Goal: Task Accomplishment & Management: Manage account settings

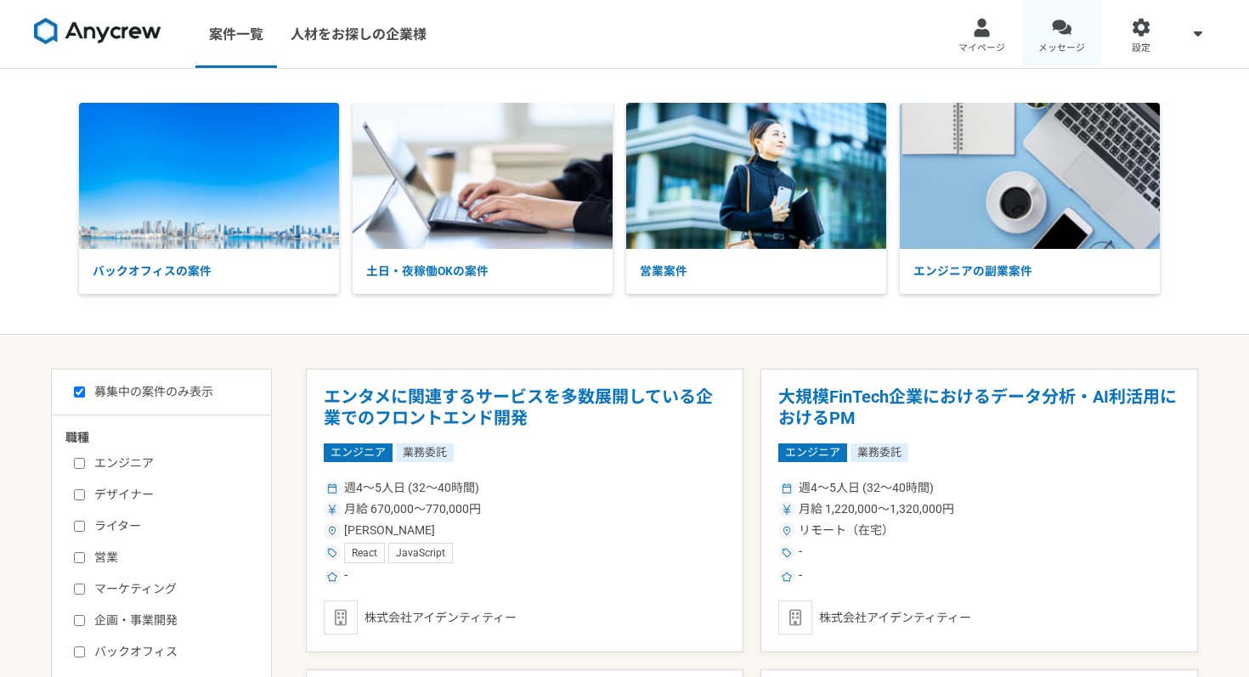
click at [1047, 26] on link "メッセージ" at bounding box center [1062, 34] width 80 height 68
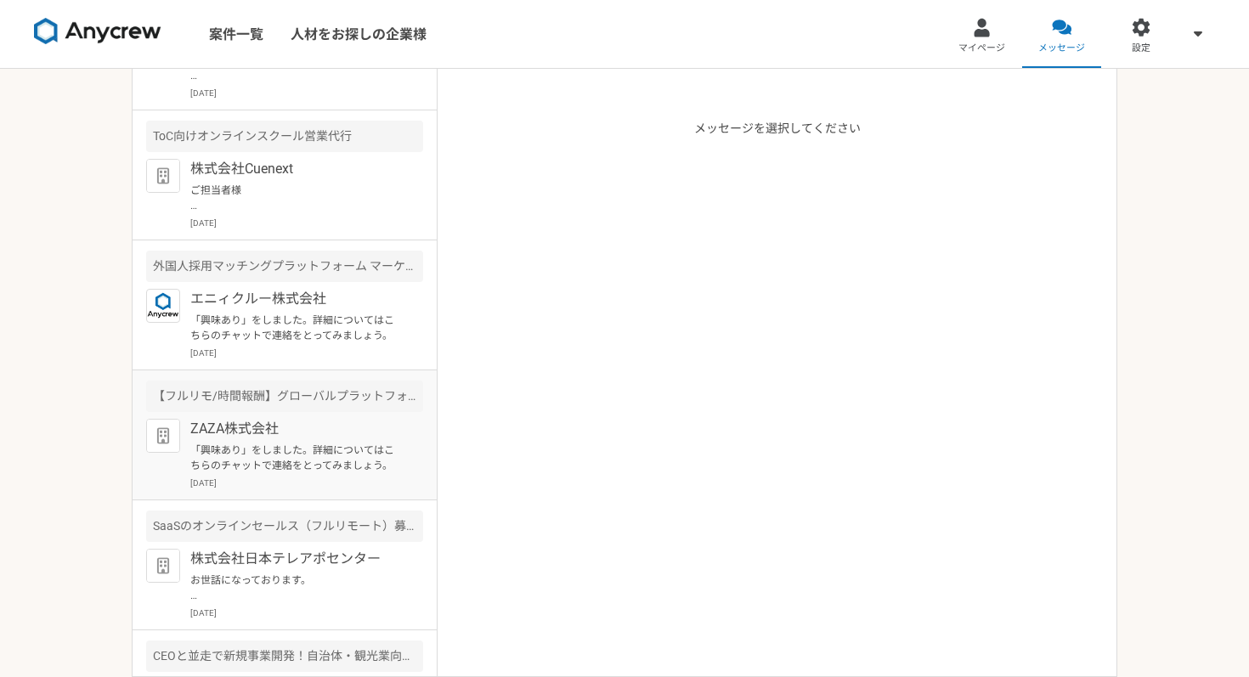
scroll to position [94, 0]
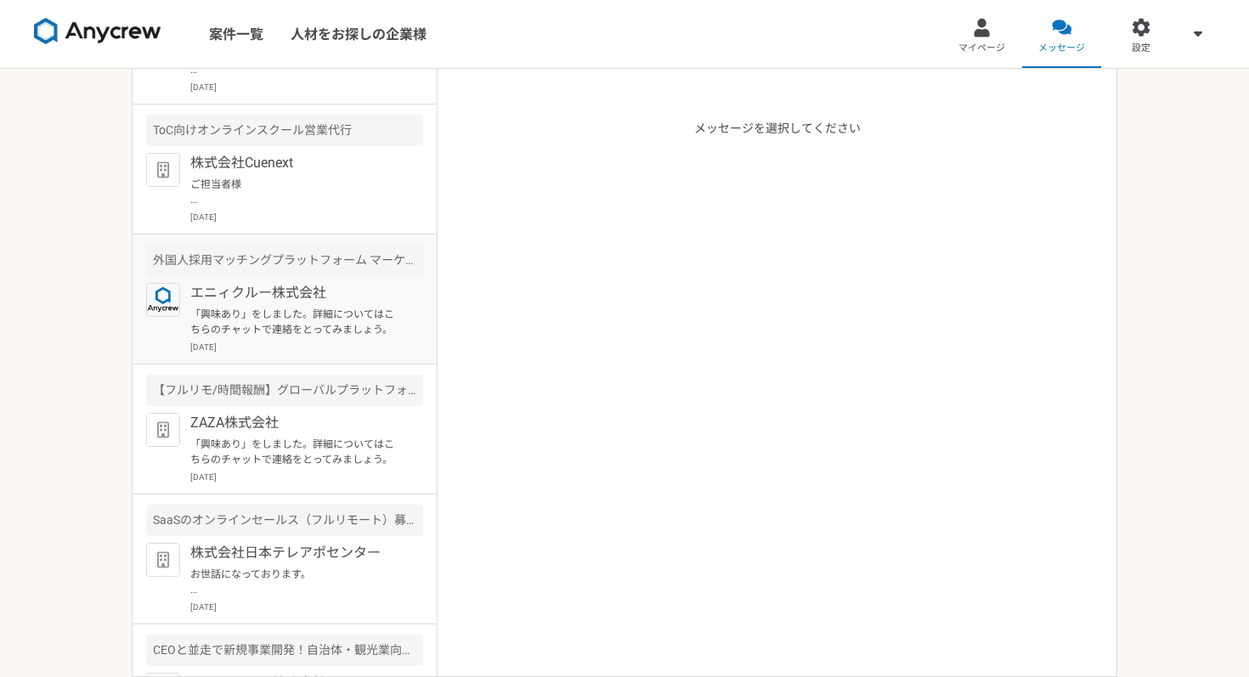
click at [315, 311] on p "「興味あり」をしました。詳細についてはこちらのチャットで連絡をとってみましょう。" at bounding box center [295, 322] width 210 height 31
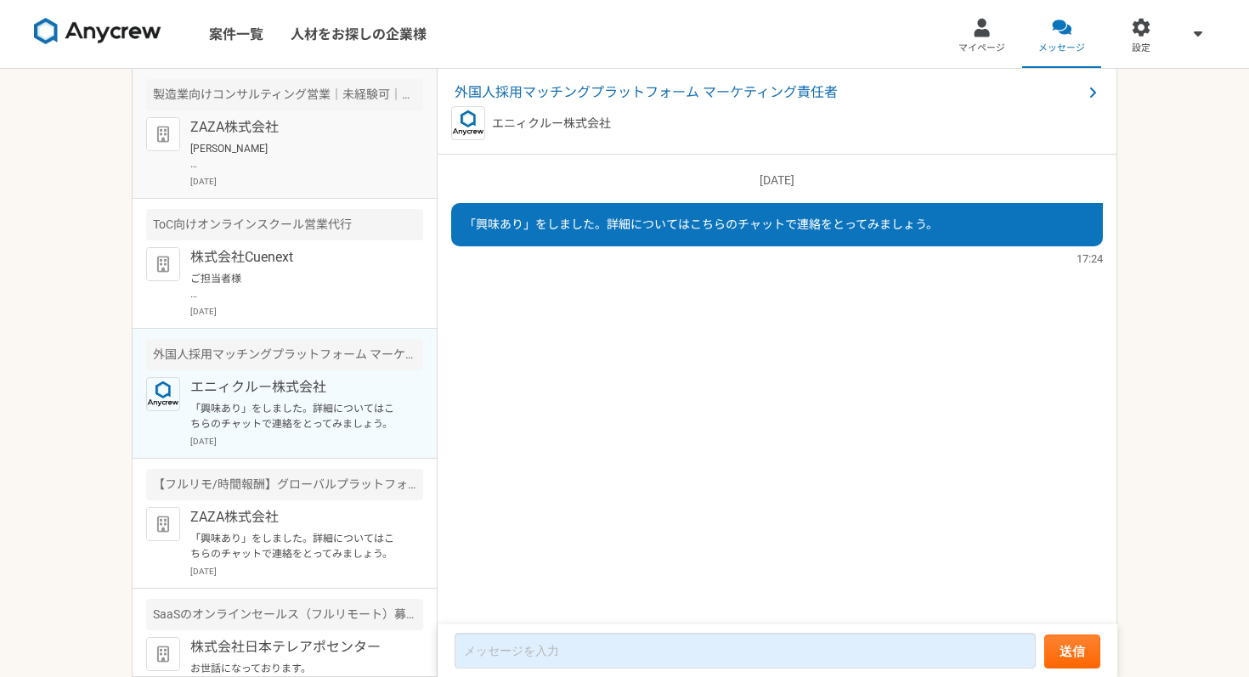
click at [268, 129] on p "ZAZA株式会社" at bounding box center [295, 127] width 210 height 20
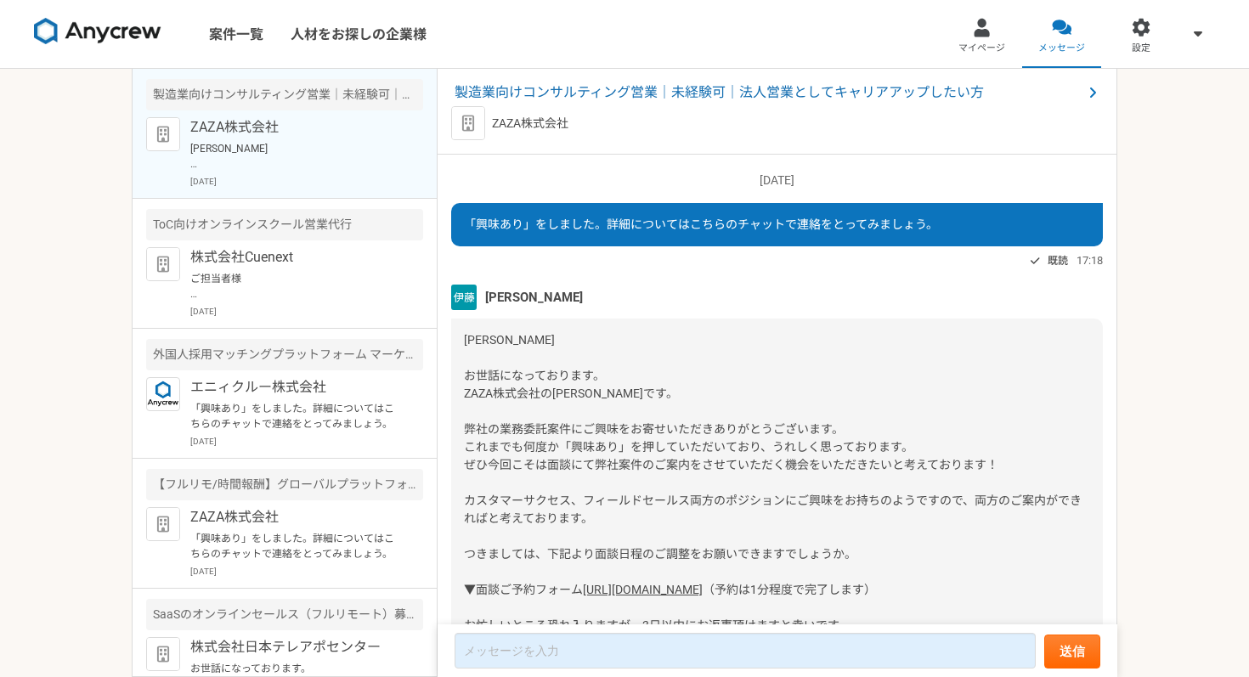
scroll to position [1824, 0]
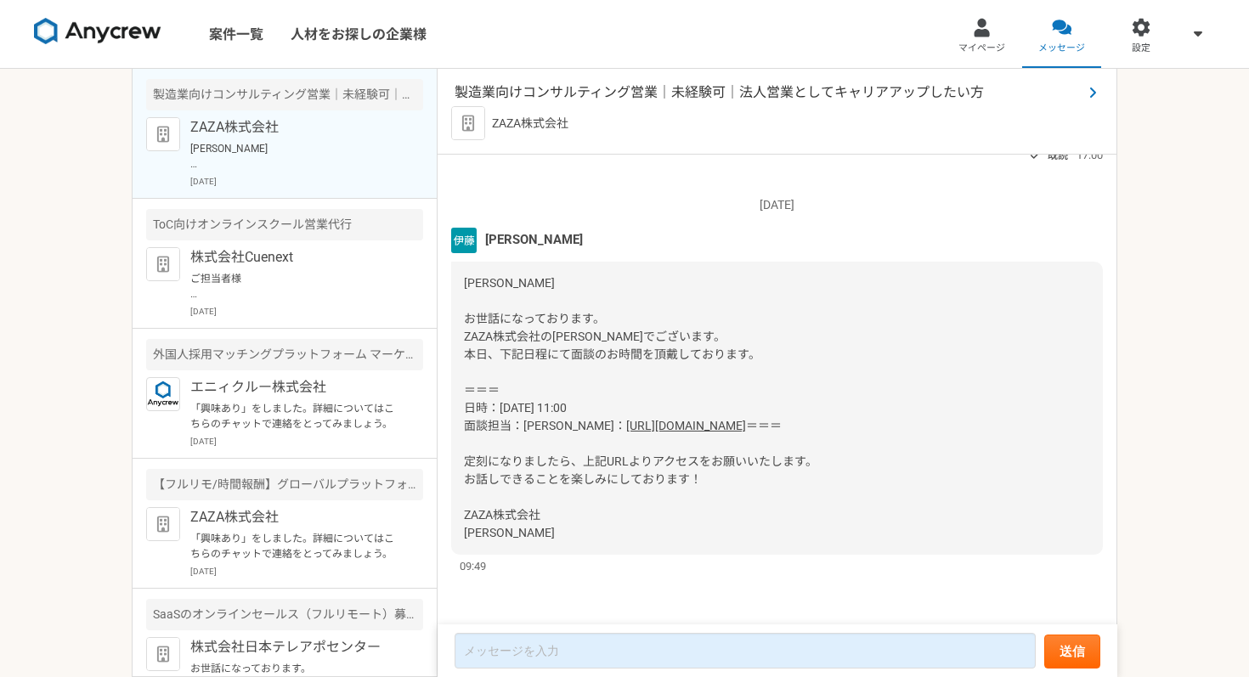
click at [571, 94] on span "製造業向けコンサルティング営業｜未経験可｜法人営業としてキャリアアップしたい方" at bounding box center [768, 92] width 628 height 20
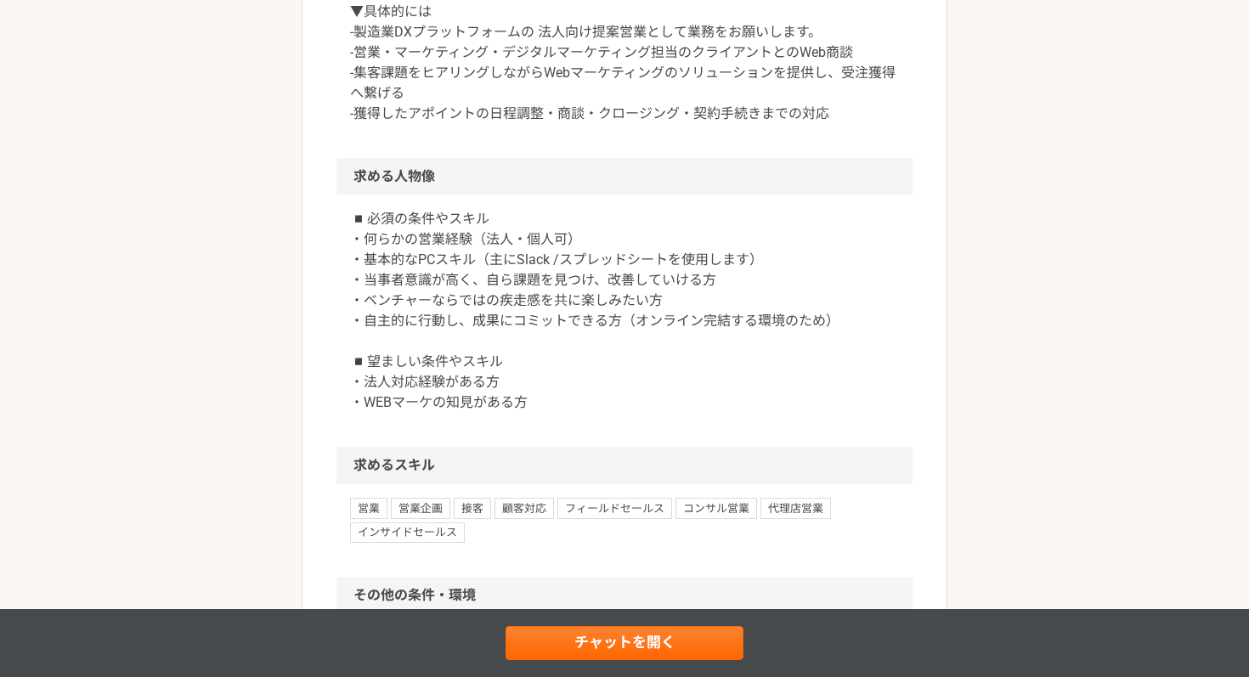
scroll to position [1548, 0]
copy p "法人向け提案営業"
drag, startPoint x: 539, startPoint y: 238, endPoint x: 643, endPoint y: 238, distance: 104.5
click at [643, 124] on p "「Metoree」の広告営業として、法人顧客に対してオンライン広告の営業を行います。 クライアントの課題を解決し、ビジネスを成功に導く重要な役割を担います。 …" at bounding box center [624, 22] width 549 height 204
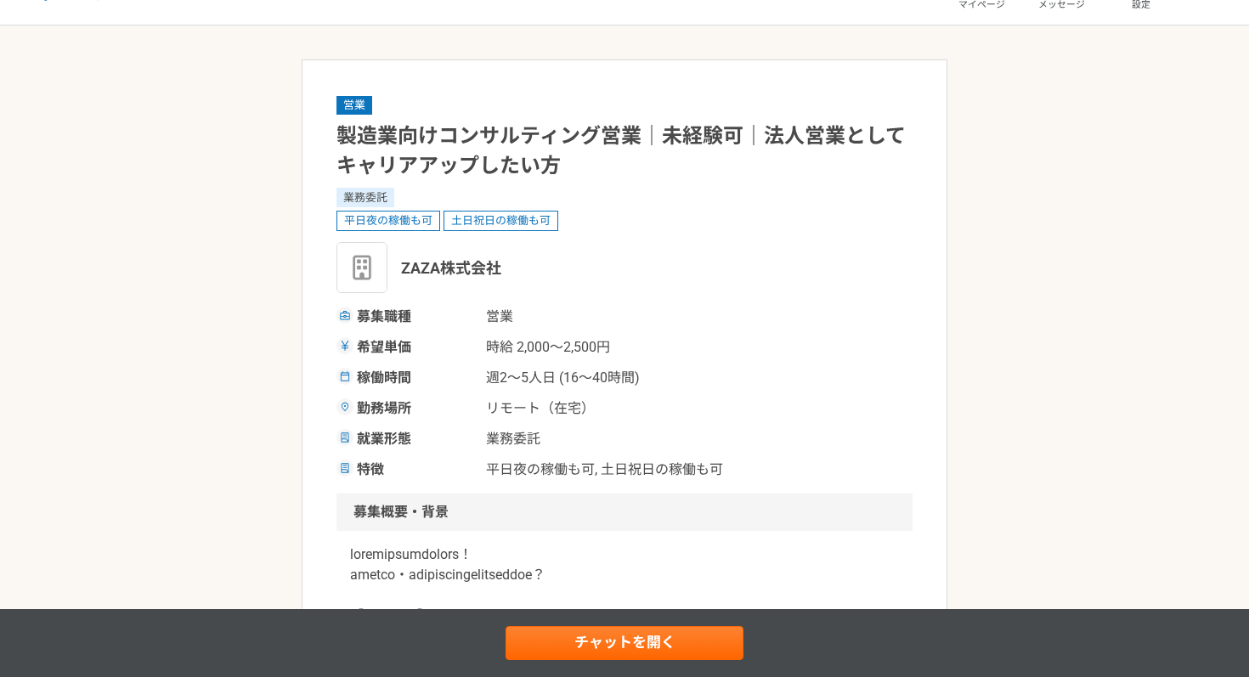
scroll to position [45, 0]
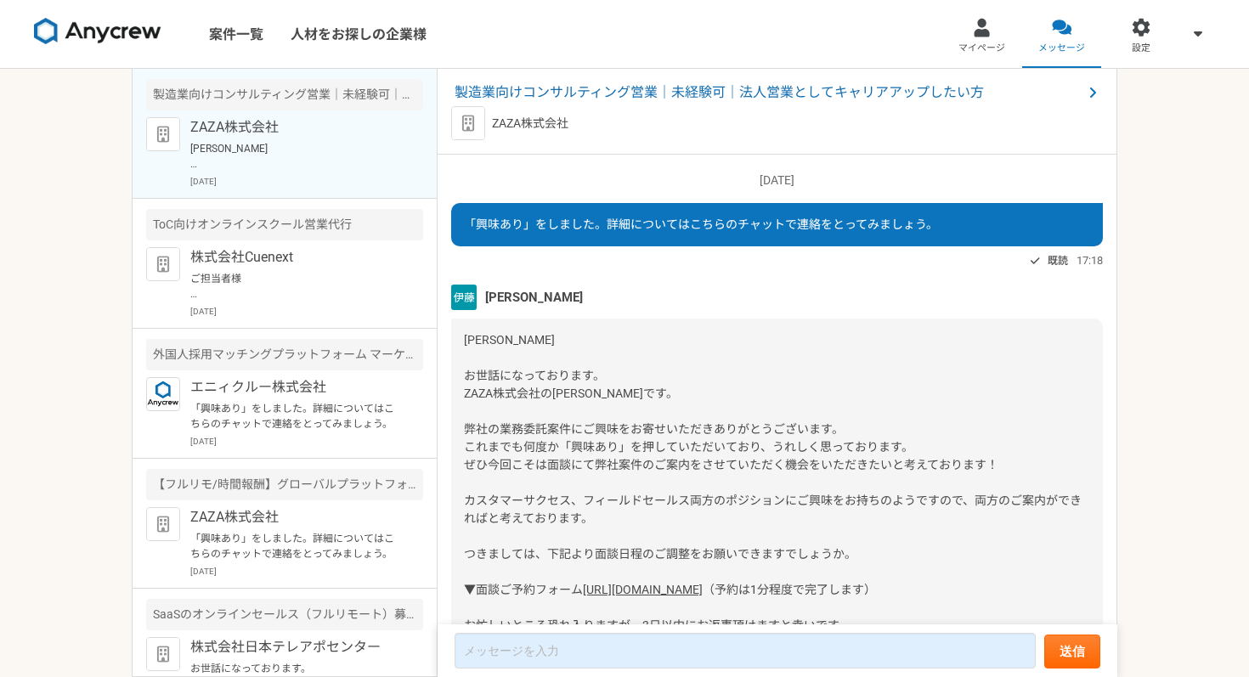
scroll to position [1824, 0]
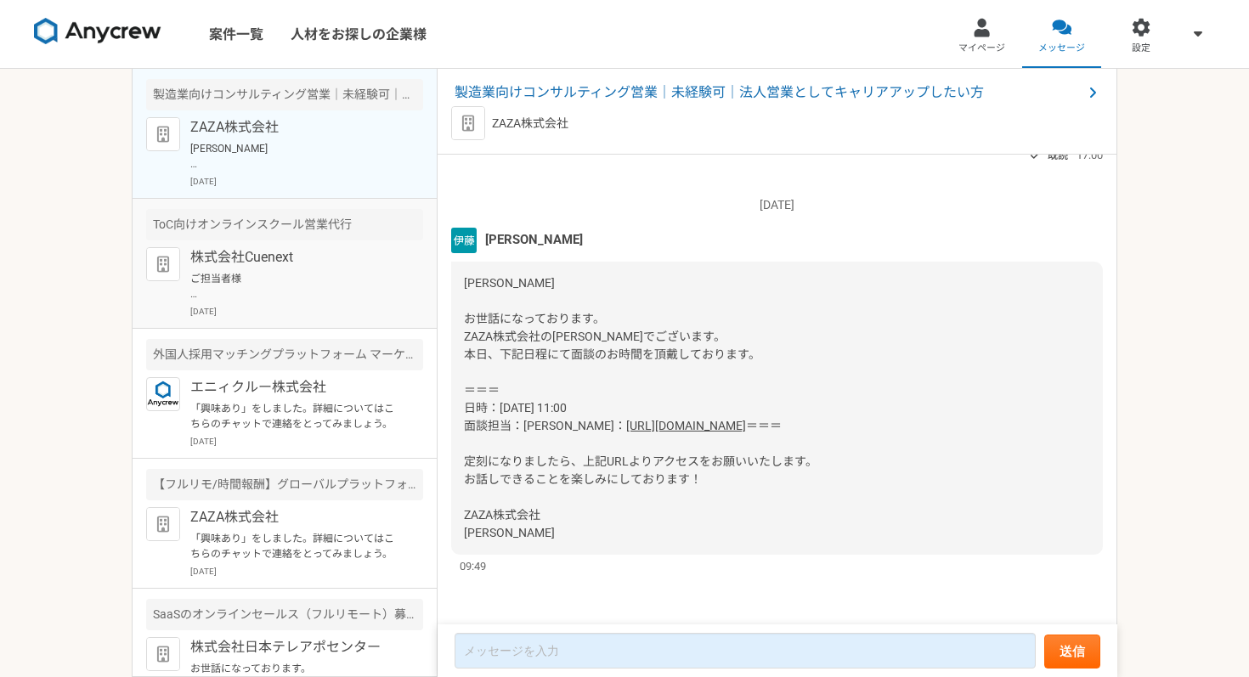
click at [341, 271] on p "ご担当者様 お世話になります。 この度は、ご連絡をいただき誠にありがとうございます。 さっそくですが、[DATE]21日14時からオンラインミーティングを調整…" at bounding box center [295, 286] width 210 height 31
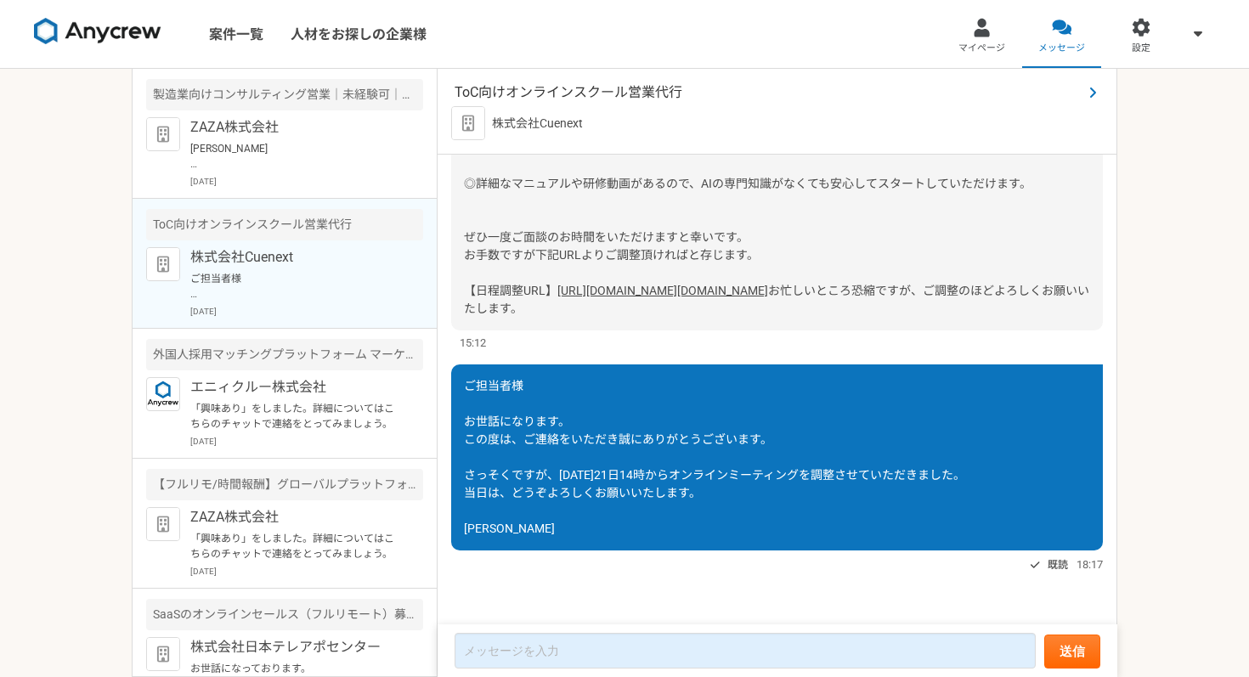
click at [637, 93] on span "ToC向けオンラインスクール営業代行" at bounding box center [768, 92] width 628 height 20
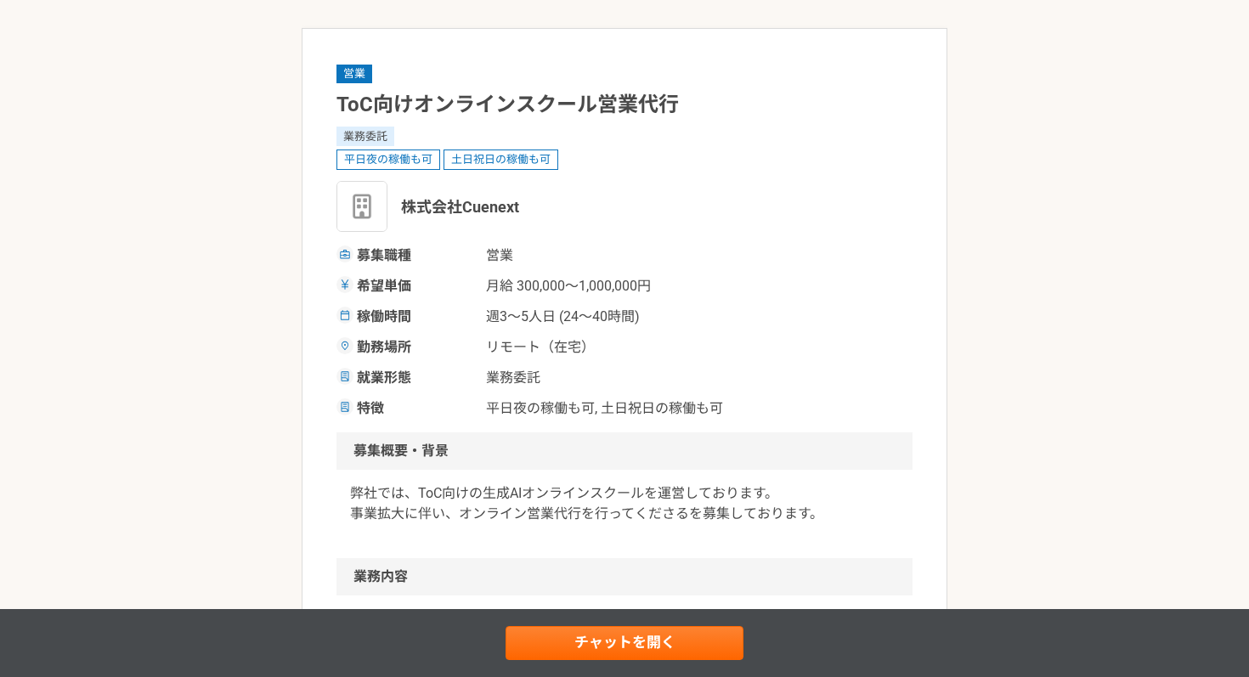
scroll to position [77, 0]
